Goal: Information Seeking & Learning: Check status

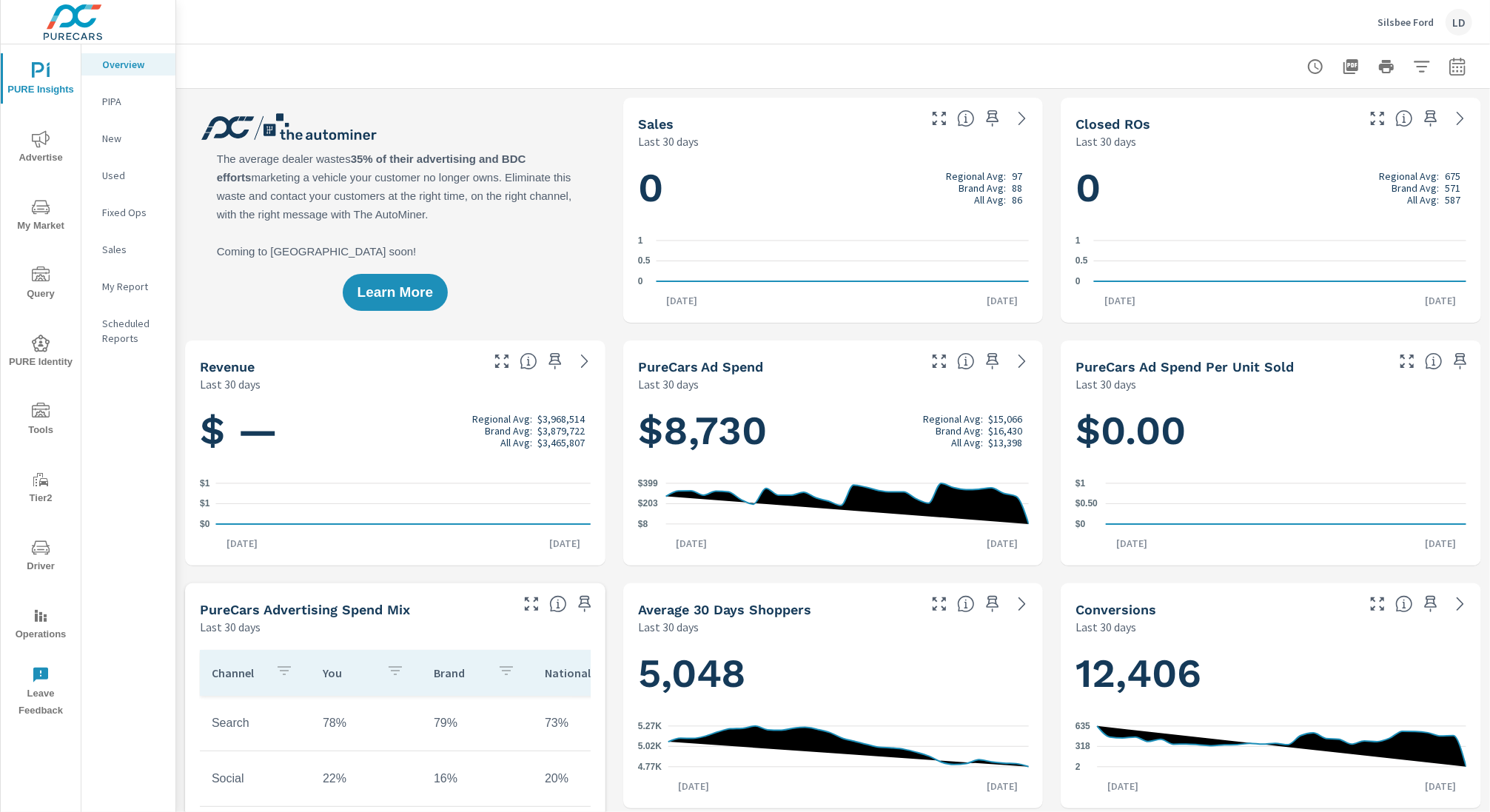
click at [1425, 29] on div "Silsbee Ford LD" at bounding box center [1425, 22] width 94 height 27
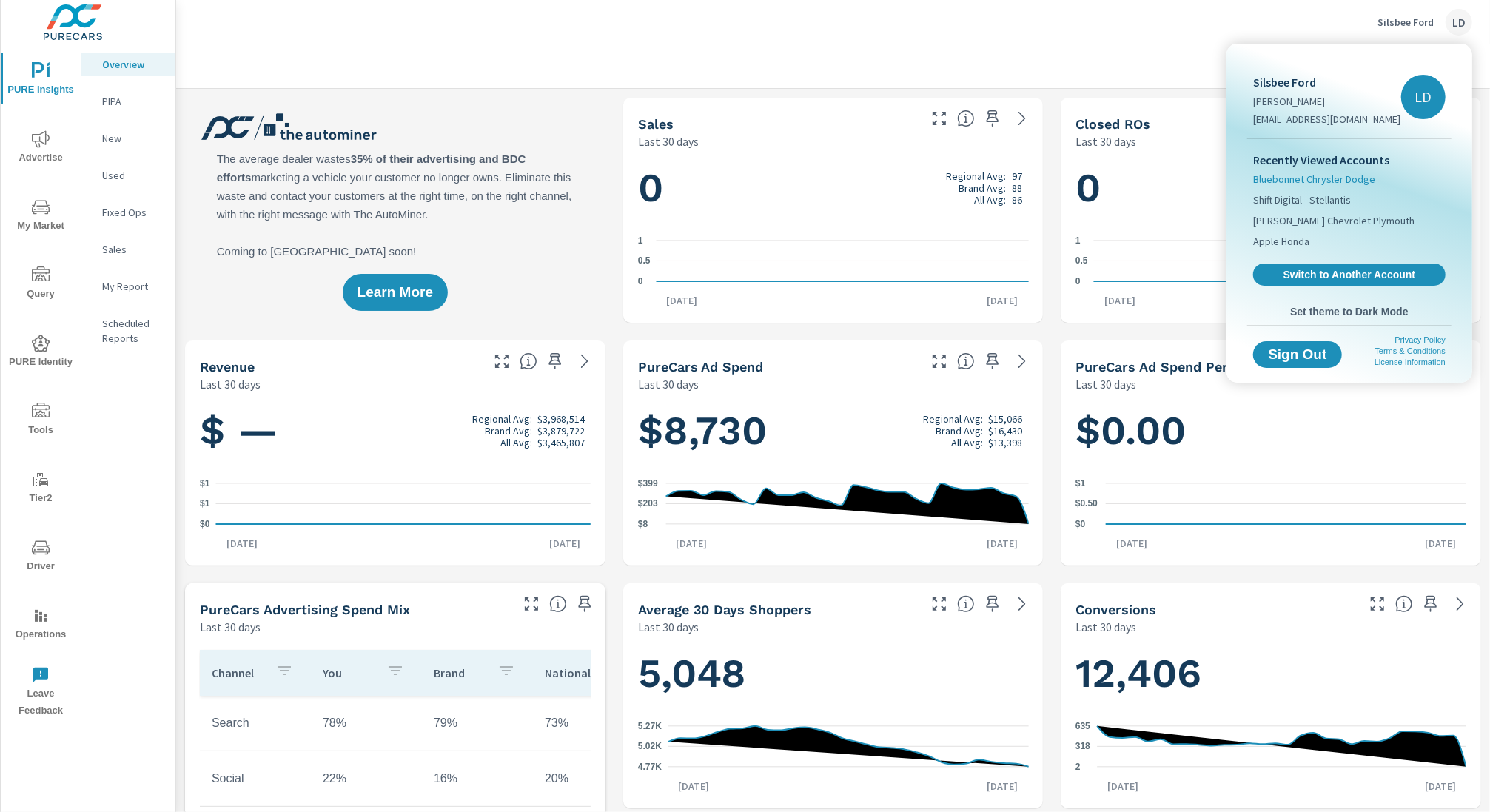
click at [1291, 182] on span "Bluebonnet Chrysler Dodge" at bounding box center [1314, 179] width 122 height 15
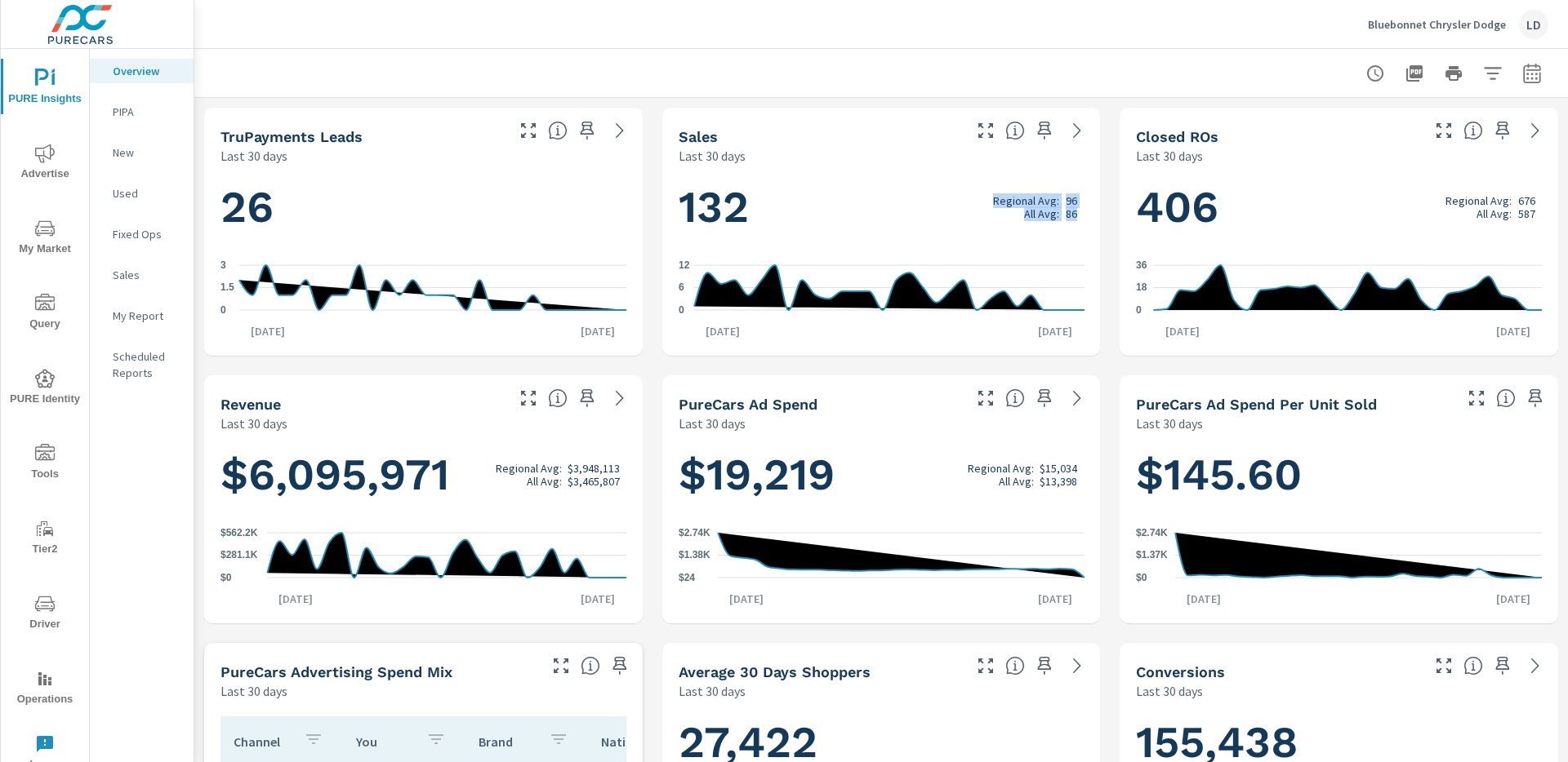
drag, startPoint x: 993, startPoint y: 200, endPoint x: 1075, endPoint y: 214, distance: 83.2
click at [1075, 214] on h1 "132 Regional Avg: 96 All Avg: 86" at bounding box center [881, 208] width 405 height 56
click at [1492, 75] on icon "button" at bounding box center [1493, 74] width 20 height 20
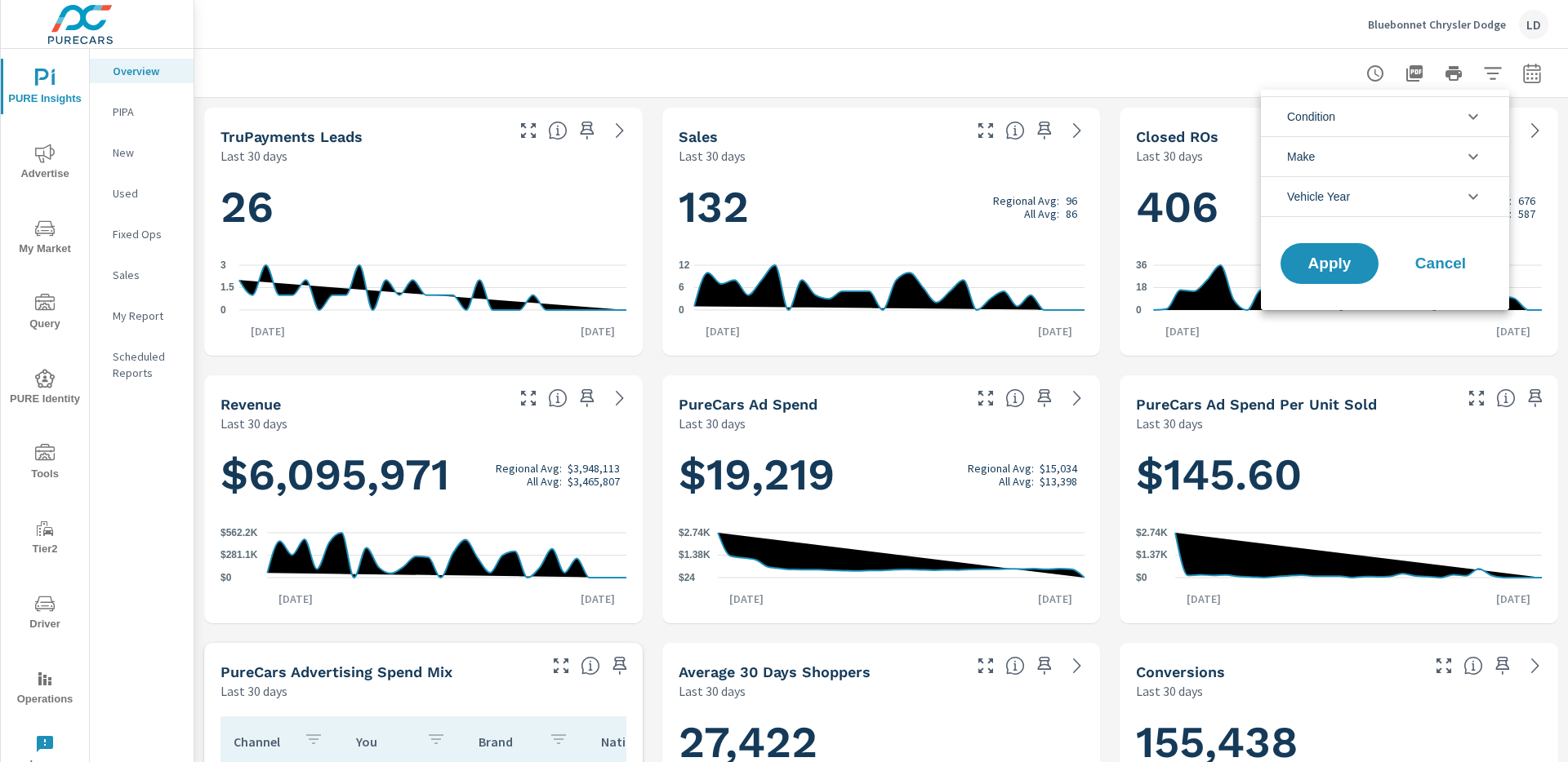
click at [1542, 80] on div at bounding box center [784, 381] width 1568 height 762
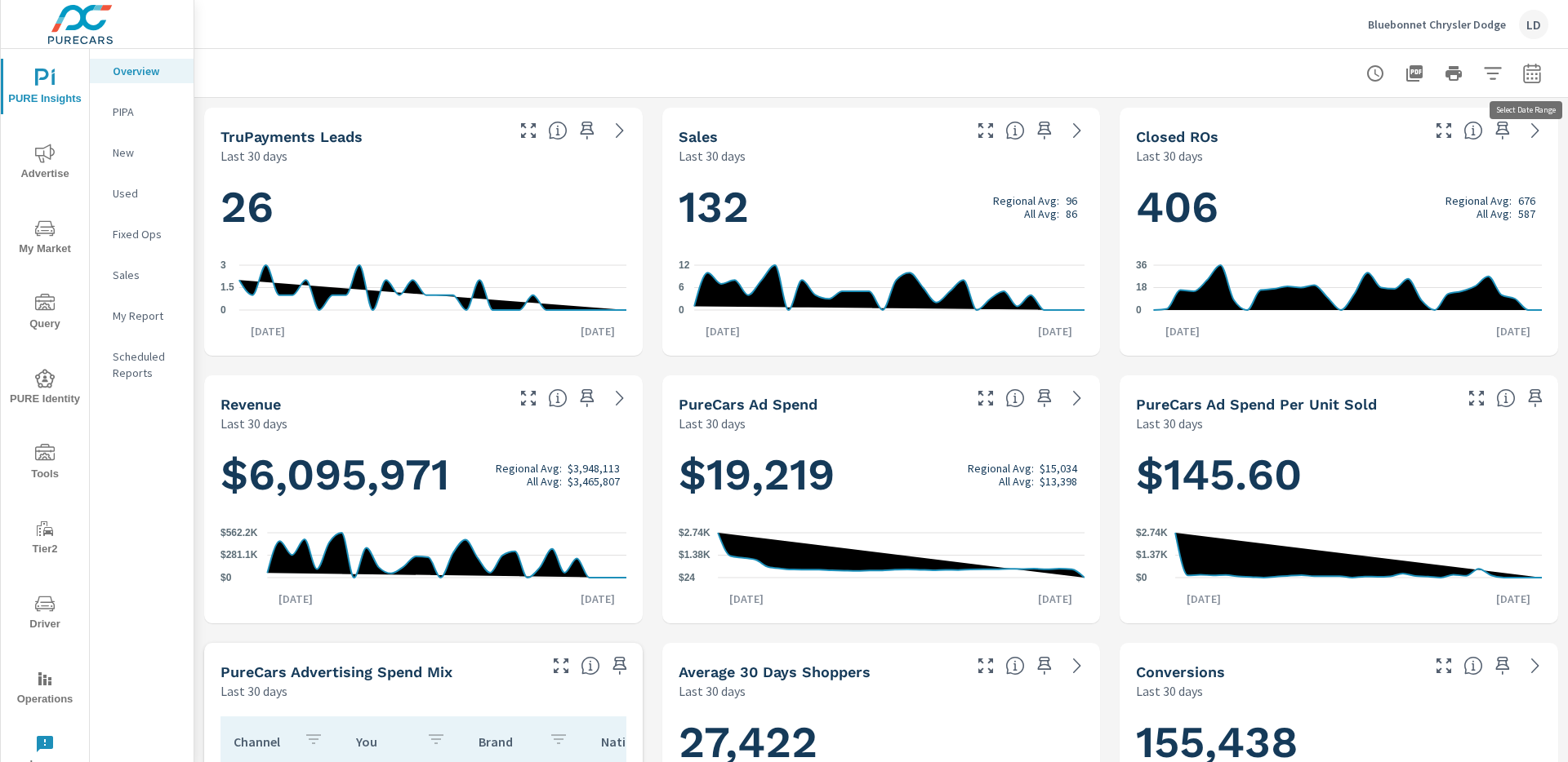
click at [1531, 75] on icon "button" at bounding box center [1532, 75] width 11 height 6
select select "Last 30 days"
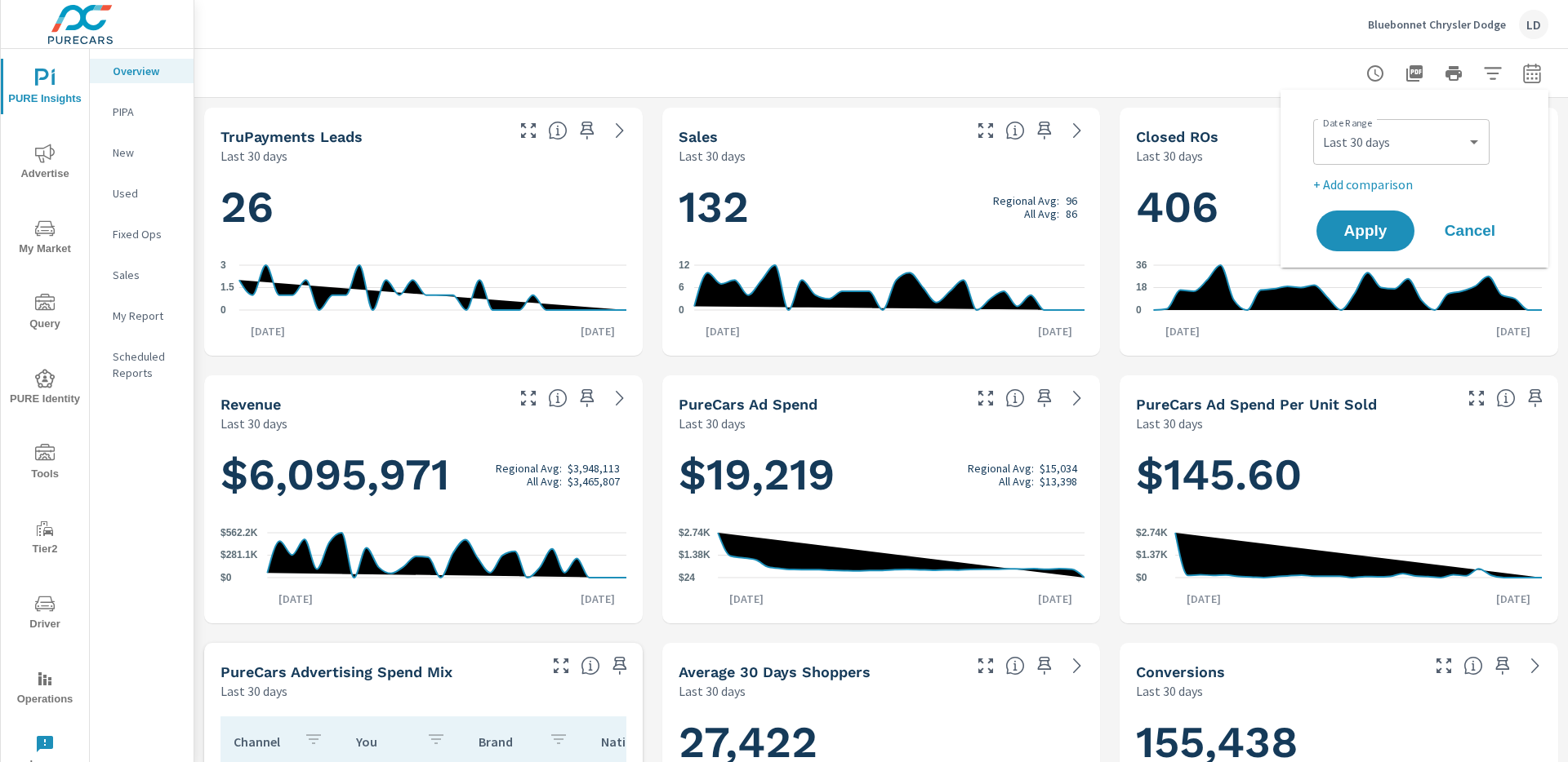
click at [1357, 192] on p "+ Add comparison" at bounding box center [1418, 184] width 209 height 20
select select "Previous period"
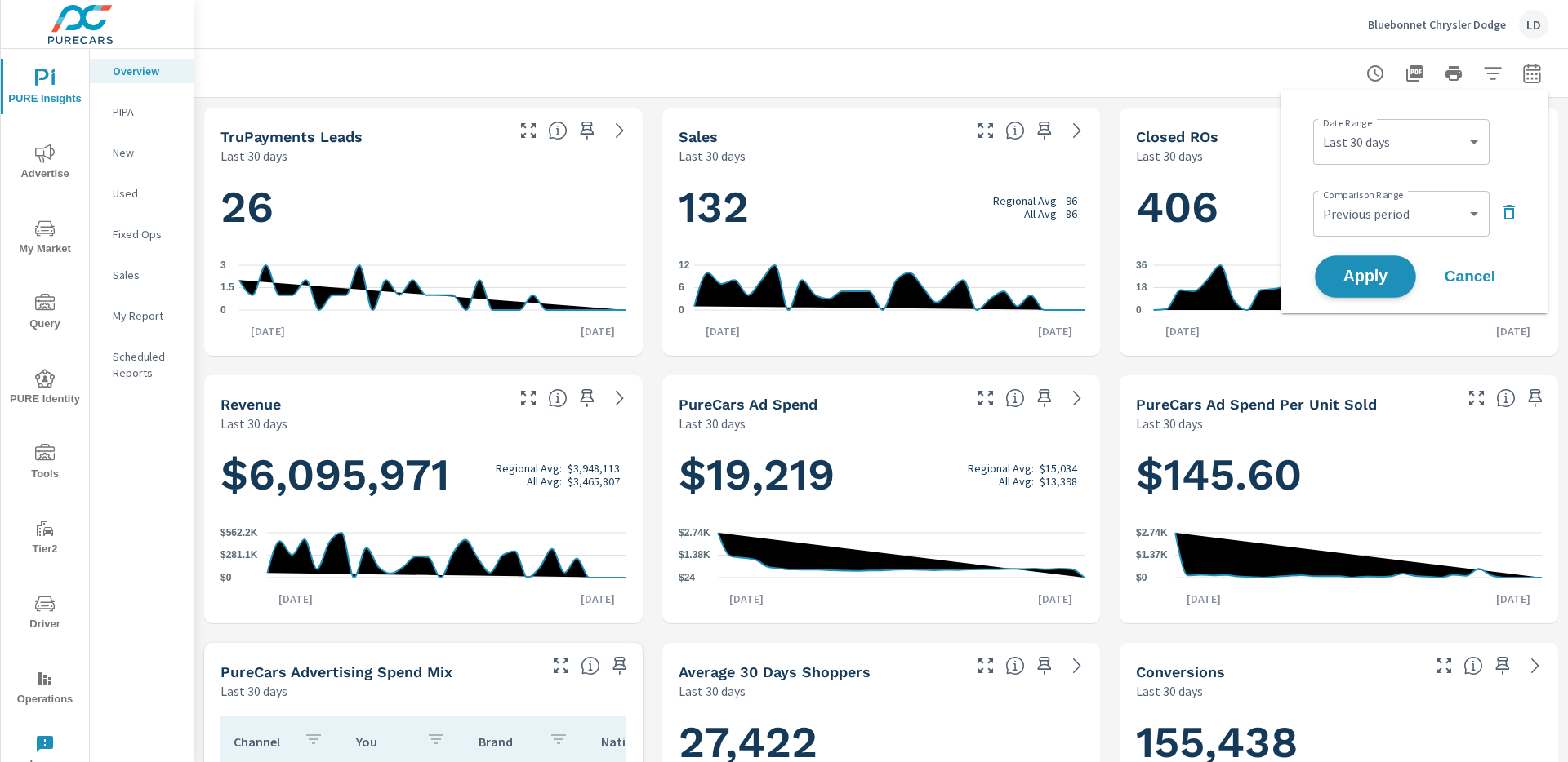
click at [1350, 282] on span "Apply" at bounding box center [1366, 277] width 67 height 15
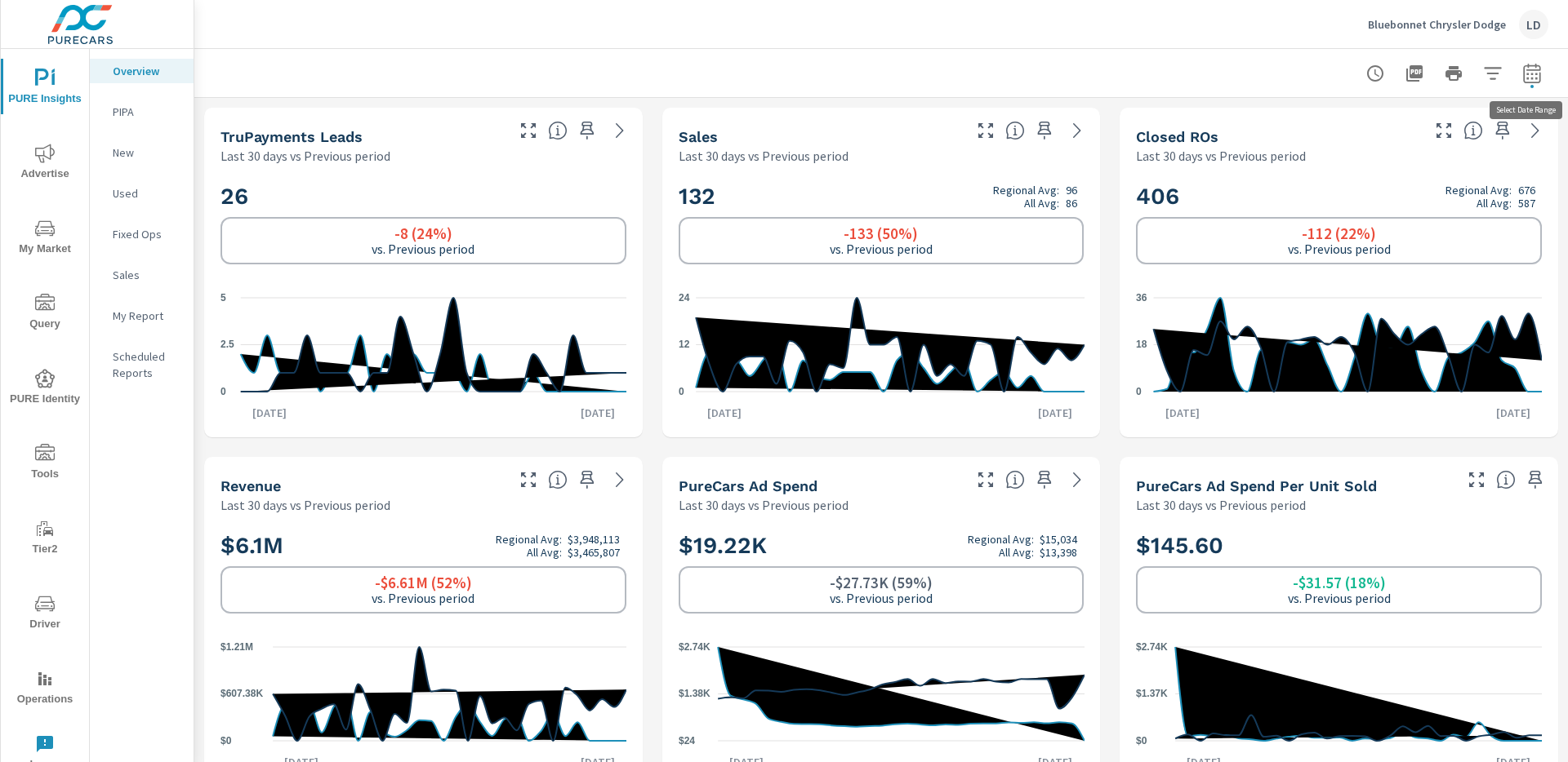
click at [1546, 83] on button "button" at bounding box center [1532, 74] width 32 height 32
select select "Last 30 days"
select select "Previous period"
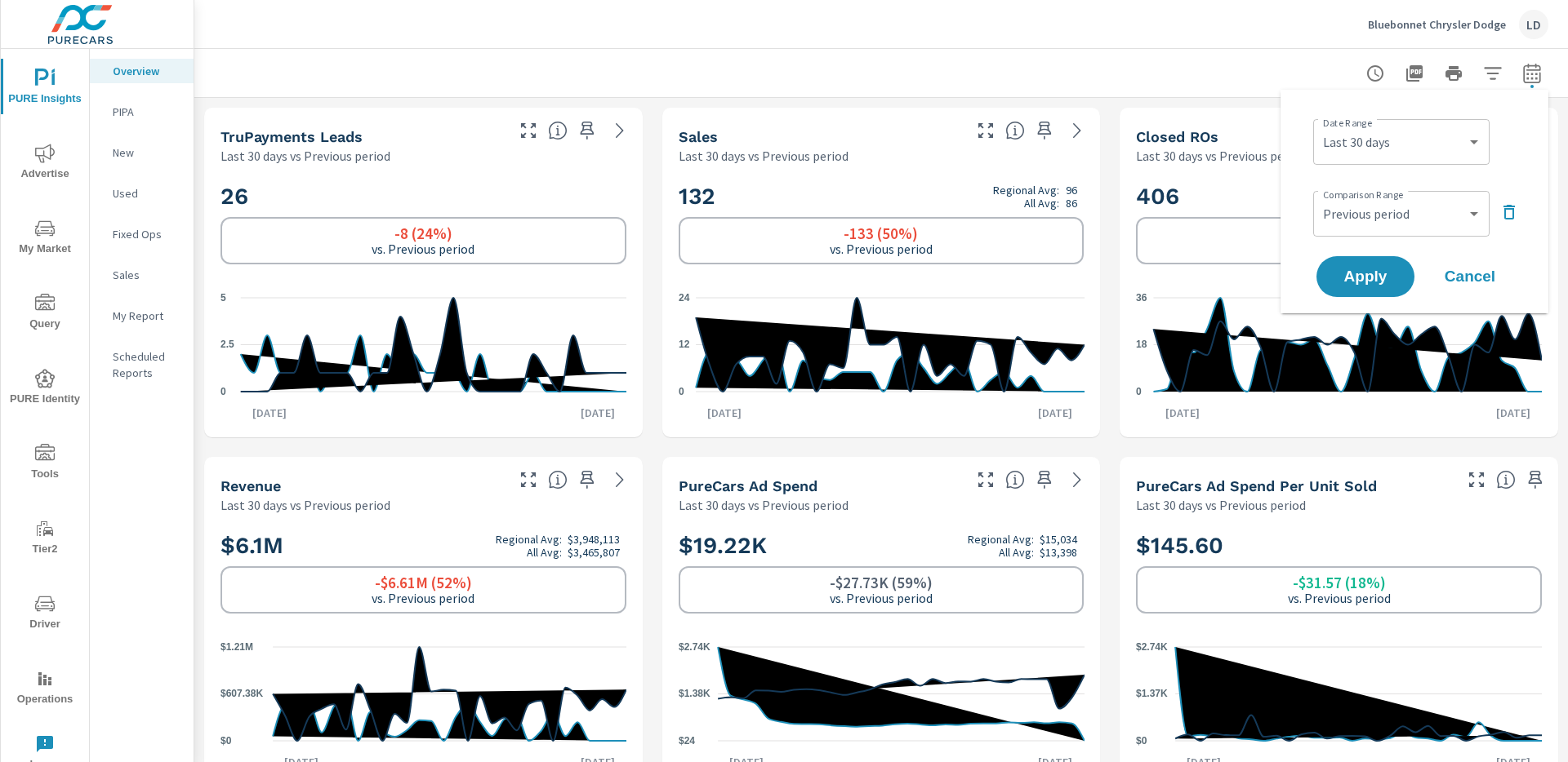
click at [1362, 167] on div "Date Range Custom Yesterday Last week Last 7 days Last 14 days Last 30 days Las…" at bounding box center [1418, 140] width 209 height 56
click at [1369, 150] on select "Custom Yesterday Last week Last 7 days Last 14 days Last 30 days Last 45 days L…" at bounding box center [1402, 142] width 164 height 32
click at [1320, 126] on select "Custom Yesterday Last week Last 7 days Last 14 days Last 30 days Last 45 days L…" at bounding box center [1402, 142] width 164 height 32
click at [1385, 140] on select "Custom Yesterday Last week Last 7 days Last 14 days Last 30 days Last 45 days L…" at bounding box center [1402, 142] width 164 height 32
click at [1320, 126] on select "Custom Yesterday Last week Last 7 days Last 14 days Last 30 days Last 45 days L…" at bounding box center [1402, 142] width 164 height 32
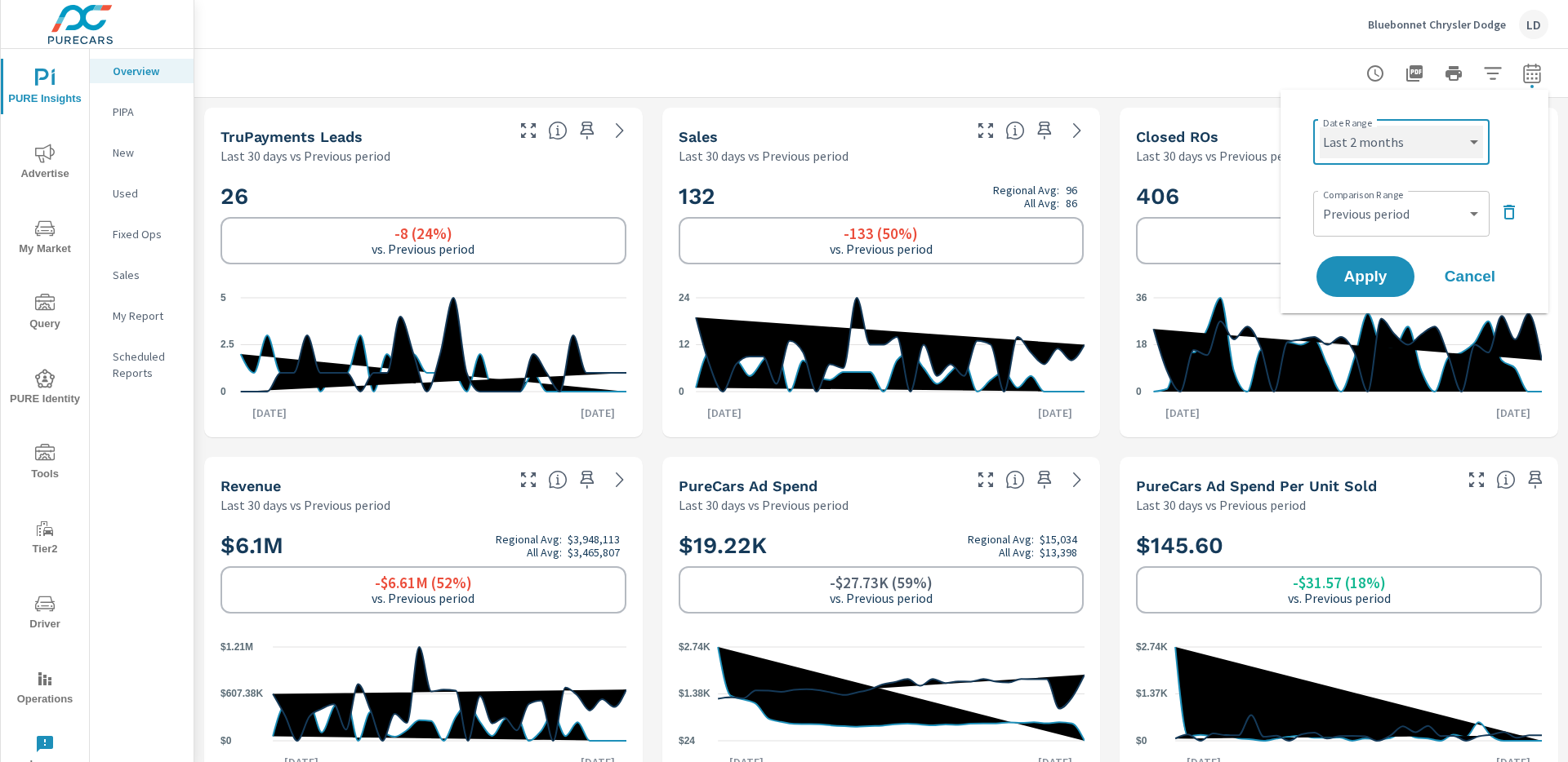
select select "Last month"
click at [1376, 226] on select "Custom Previous period Previous month Previous year" at bounding box center [1402, 214] width 164 height 32
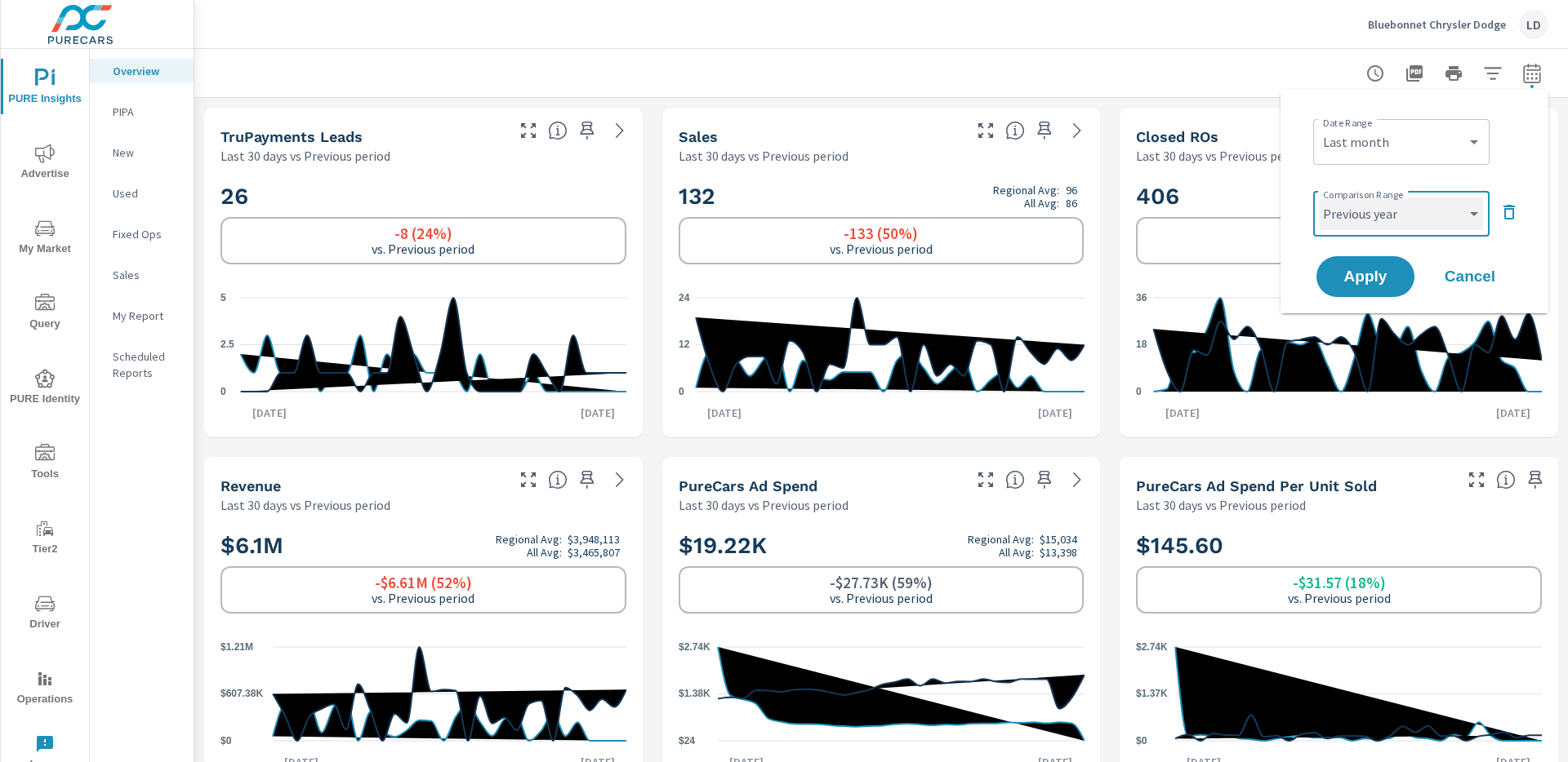
click at [1320, 198] on select "Custom Previous period Previous month Previous year" at bounding box center [1402, 214] width 164 height 32
select select "Previous year"
click at [1361, 271] on span "Apply" at bounding box center [1366, 277] width 67 height 15
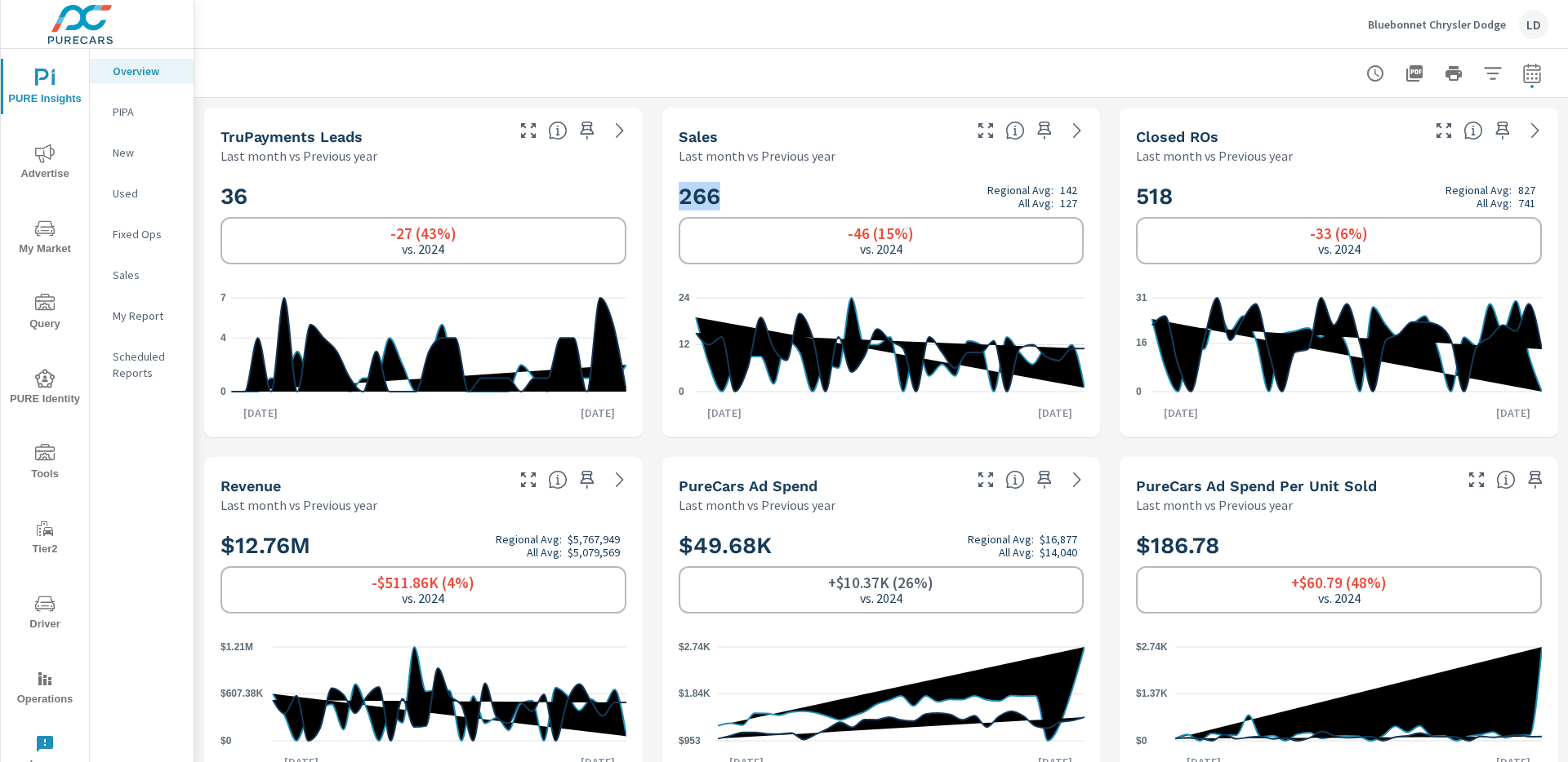
drag, startPoint x: 716, startPoint y: 199, endPoint x: 682, endPoint y: 200, distance: 34.0
click at [682, 200] on h2 "266 Regional Avg: 142 All Avg: 127" at bounding box center [881, 197] width 405 height 29
click at [1065, 198] on p "127" at bounding box center [1068, 203] width 17 height 13
click at [1065, 190] on p "142" at bounding box center [1068, 190] width 17 height 13
